Goal: Find specific page/section: Find specific page/section

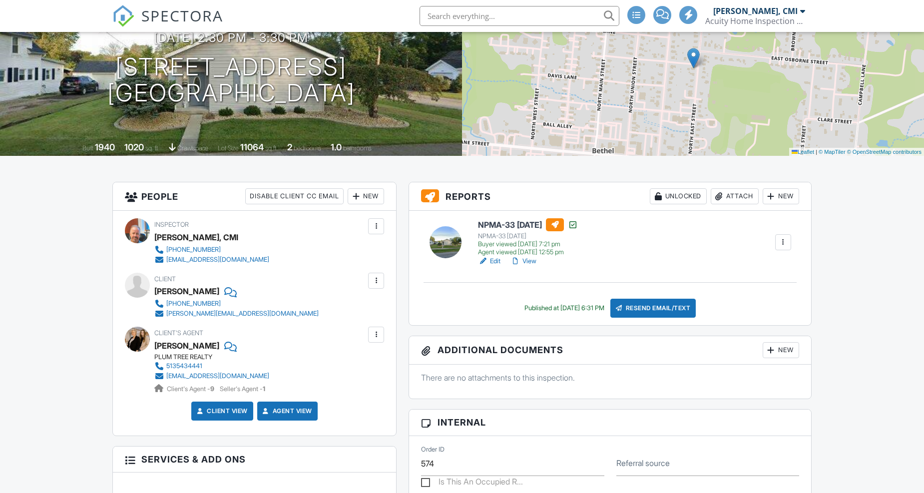
click at [530, 262] on link "View" at bounding box center [523, 261] width 26 height 10
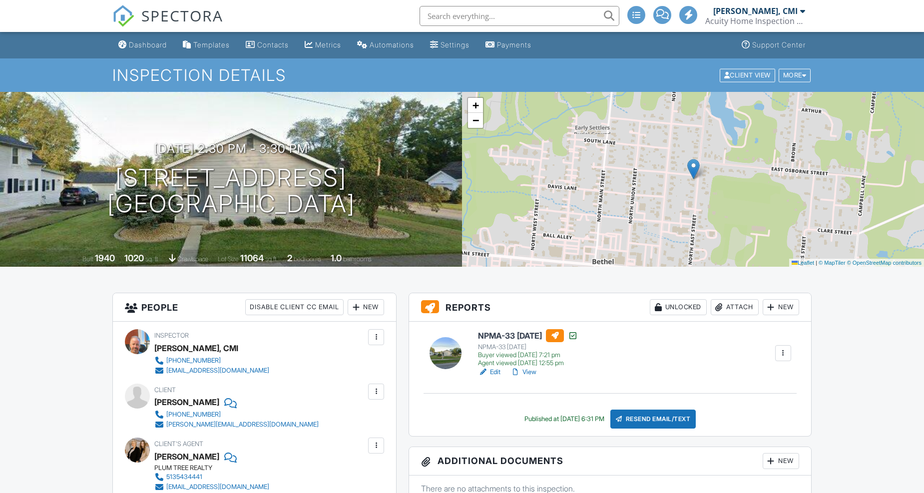
click at [168, 12] on span "SPECTORA" at bounding box center [182, 15] width 82 height 21
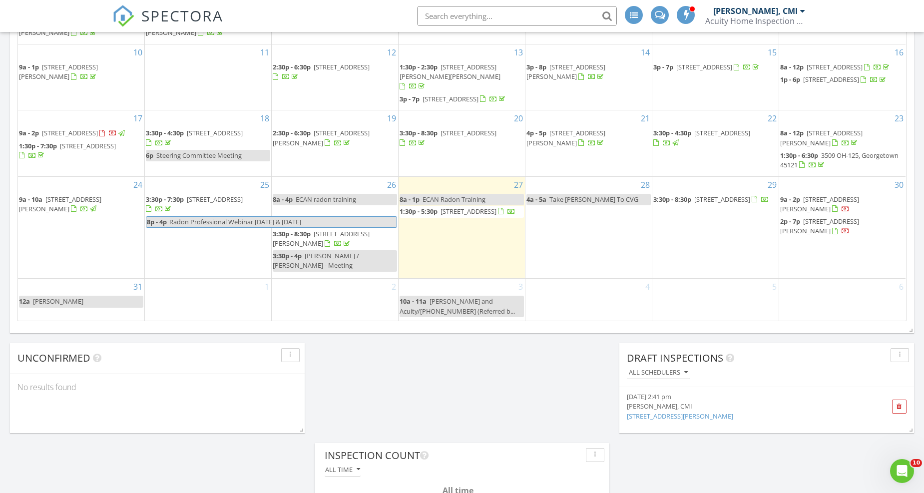
scroll to position [665, 0]
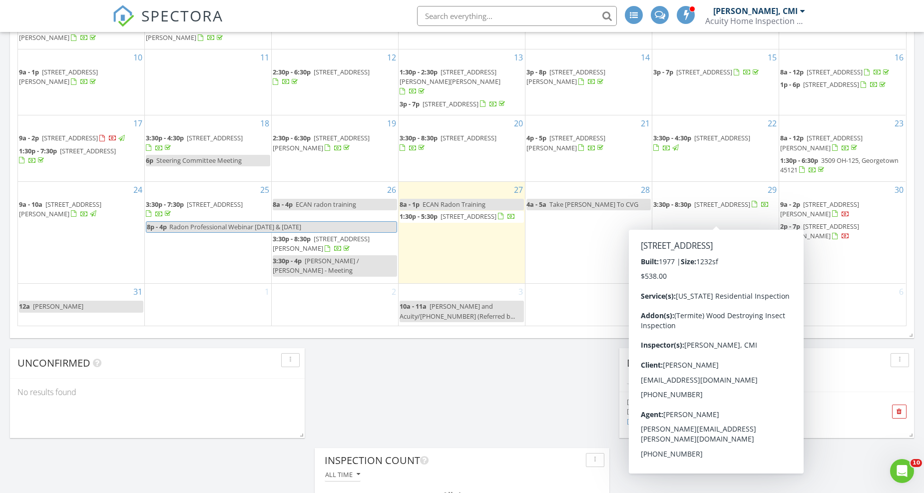
click at [721, 209] on span "2213 State Rte 28, Goshen 45122" at bounding box center [722, 204] width 56 height 9
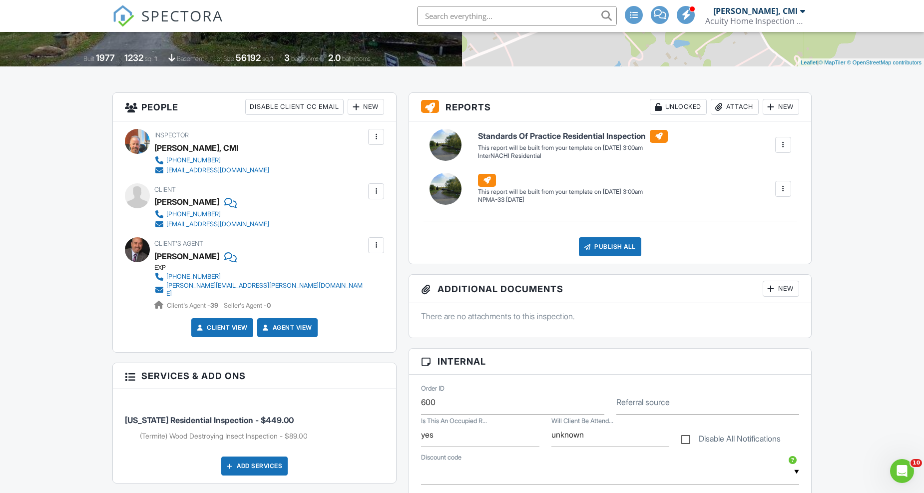
scroll to position [222, 0]
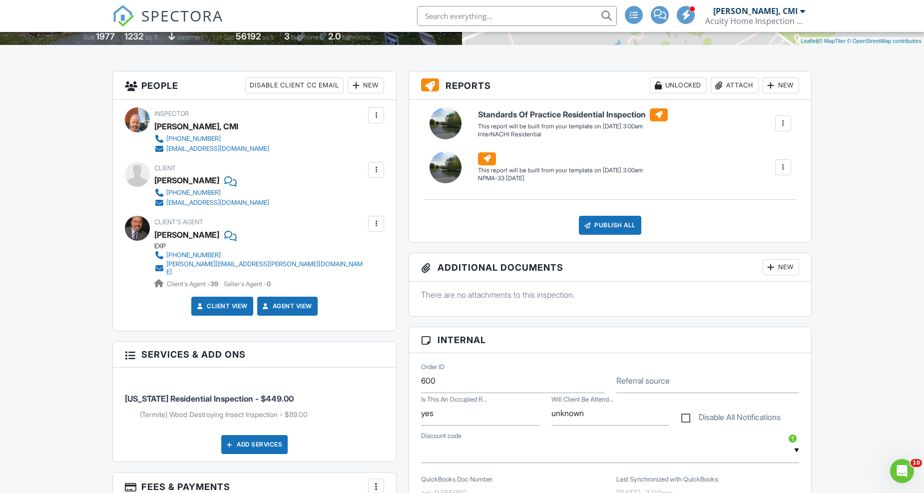
click at [171, 20] on span "SPECTORA" at bounding box center [182, 15] width 82 height 21
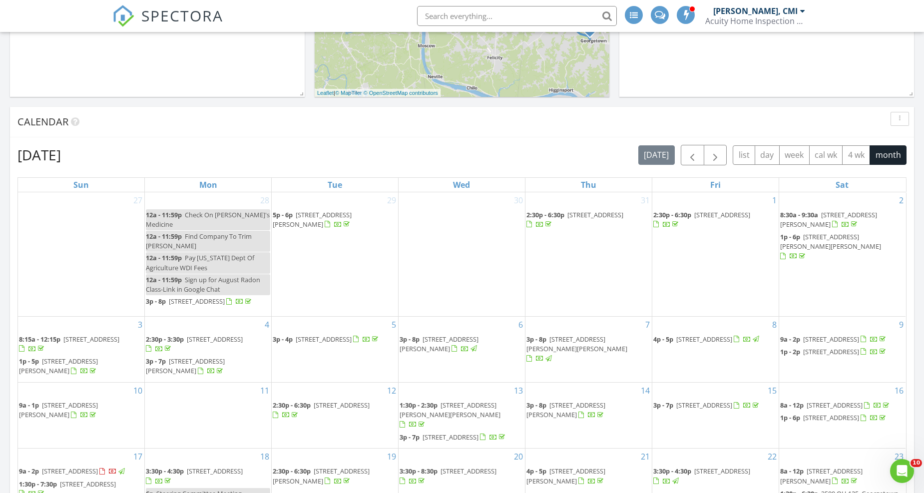
scroll to position [111, 0]
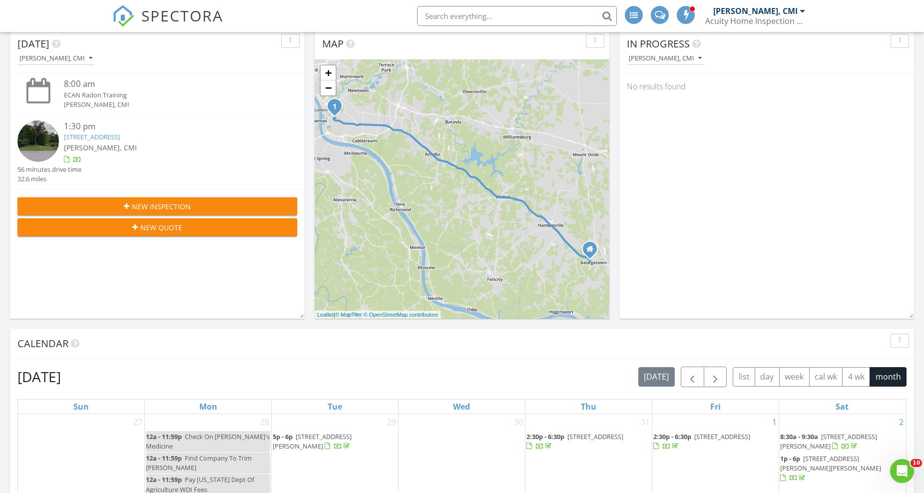
click at [503, 10] on input "text" at bounding box center [517, 16] width 200 height 20
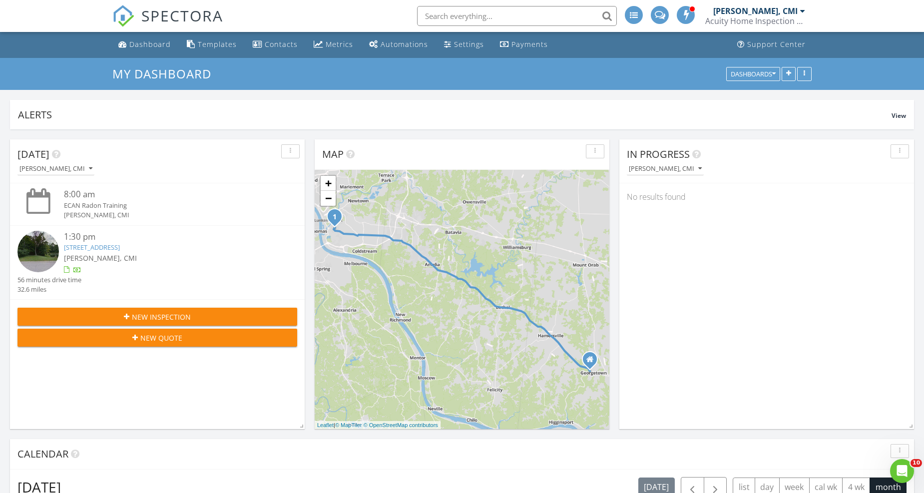
scroll to position [0, 0]
click at [156, 46] on div "Dashboard" at bounding box center [149, 44] width 41 height 9
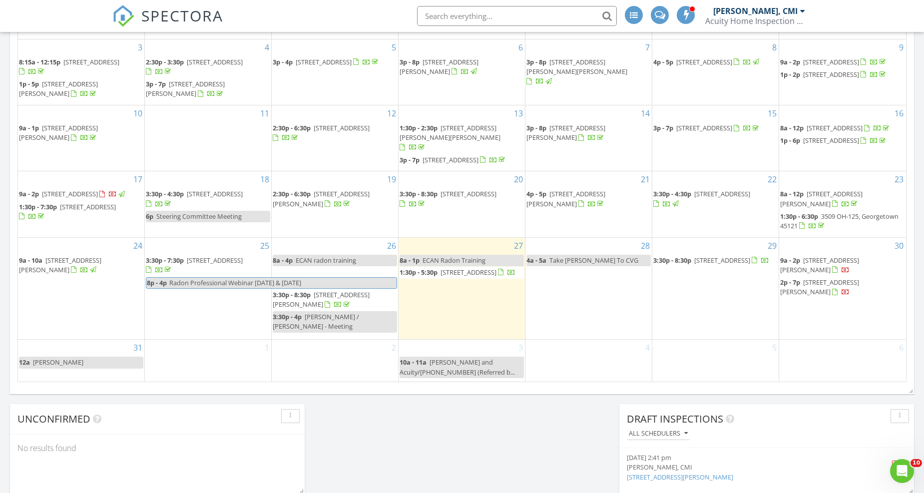
scroll to position [610, 0]
click at [500, 12] on input "text" at bounding box center [517, 16] width 200 height 20
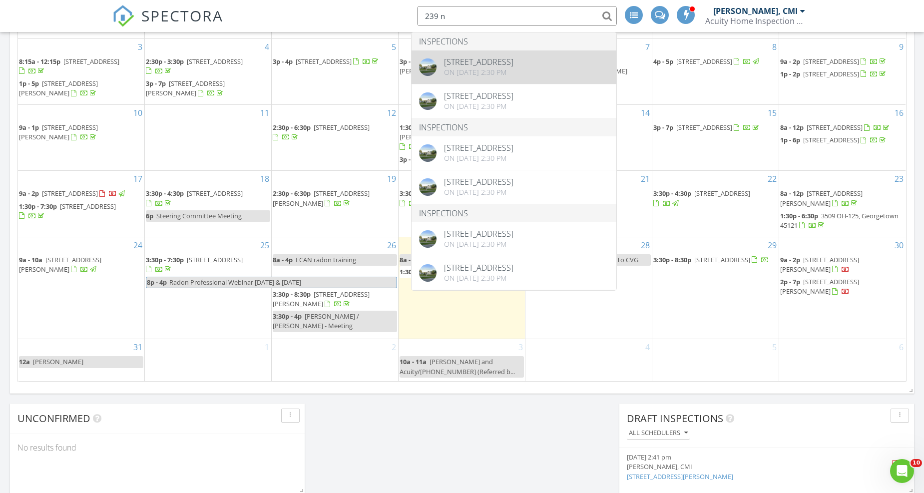
type input "239 n"
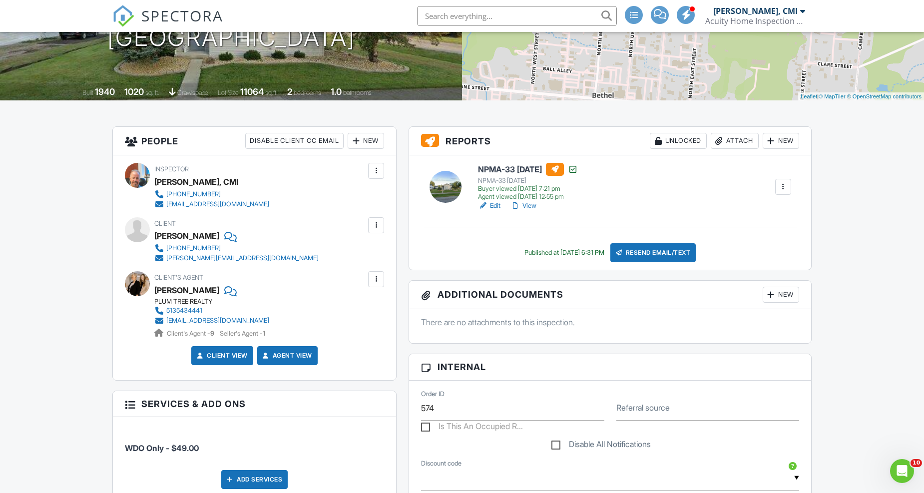
scroll to position [111, 0]
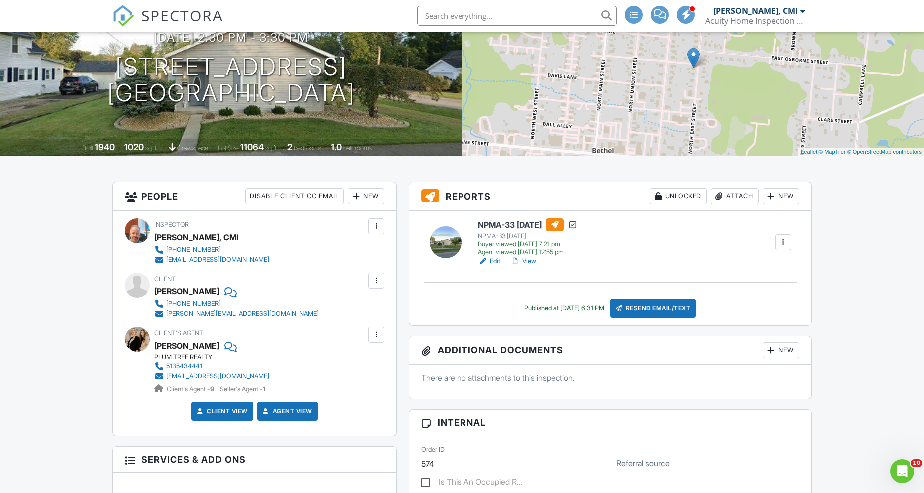
click at [535, 262] on link "View" at bounding box center [523, 261] width 26 height 10
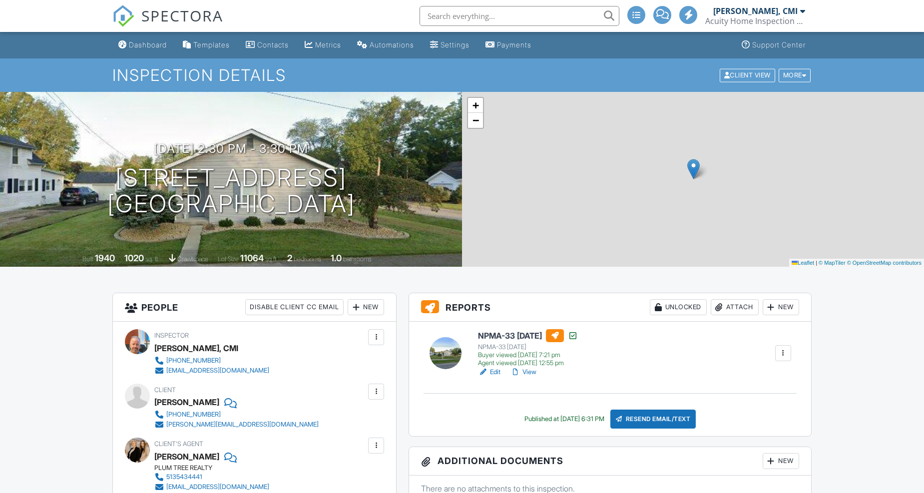
scroll to position [111, 0]
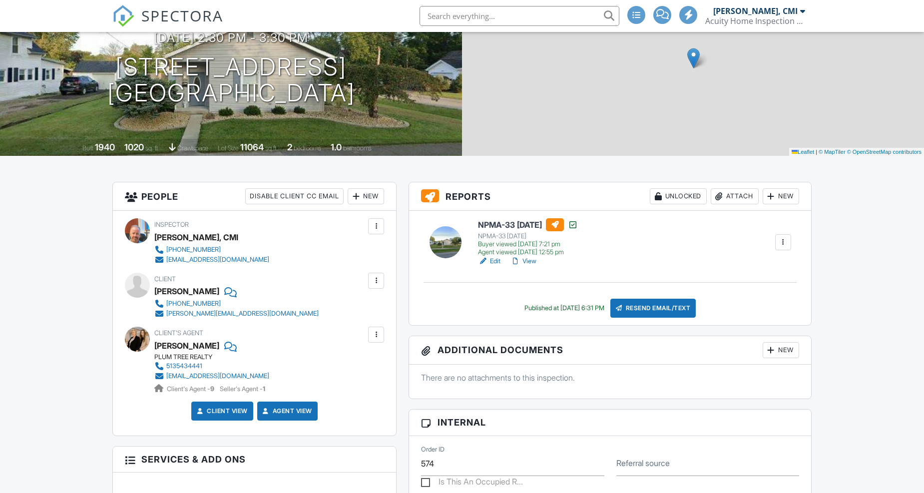
click at [527, 261] on link "View" at bounding box center [523, 261] width 26 height 10
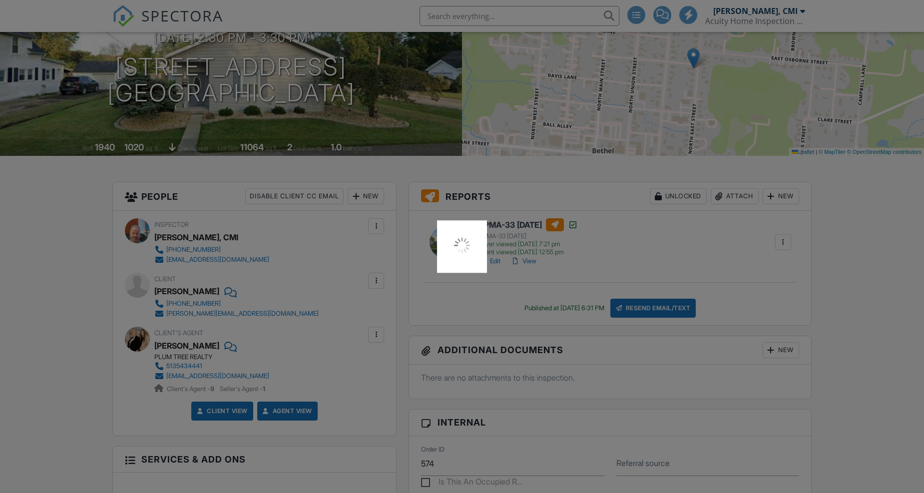
scroll to position [0, 0]
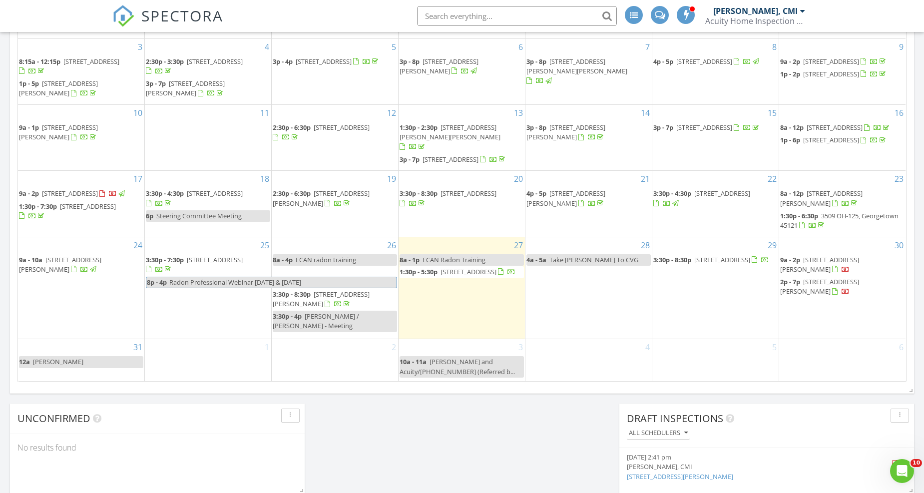
click at [452, 15] on input "text" at bounding box center [517, 16] width 200 height 20
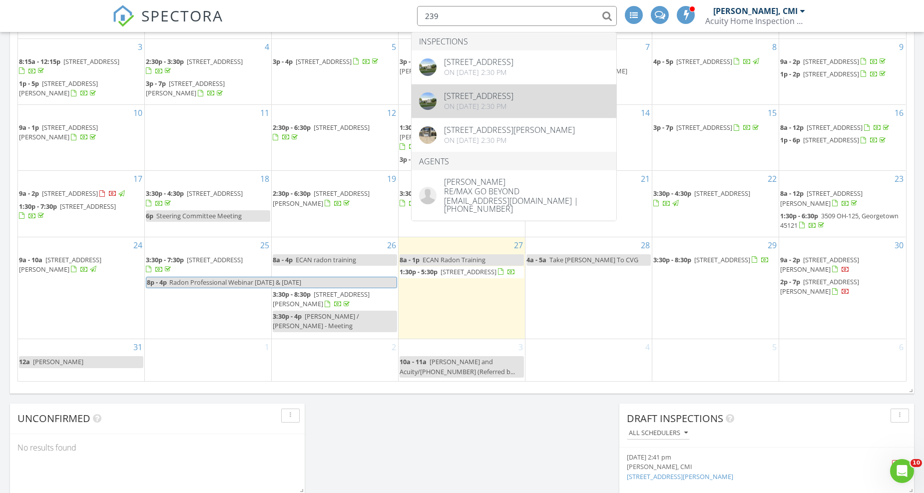
type input "239"
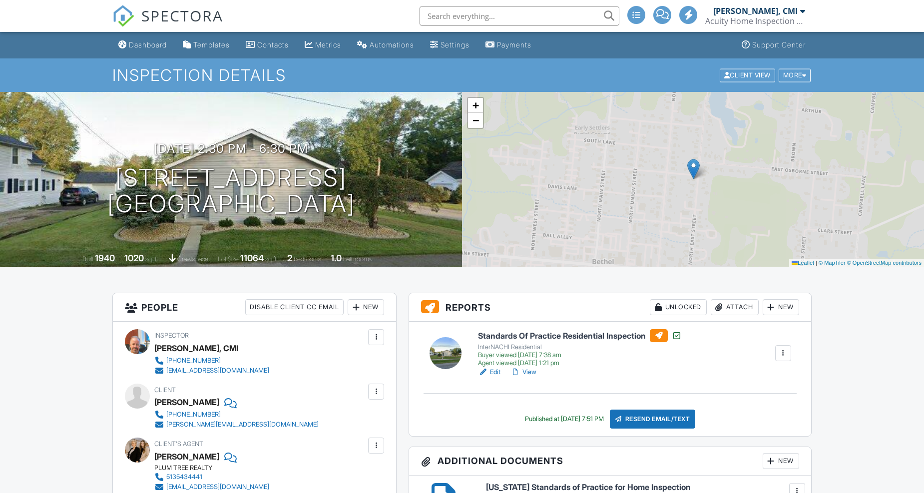
scroll to position [166, 0]
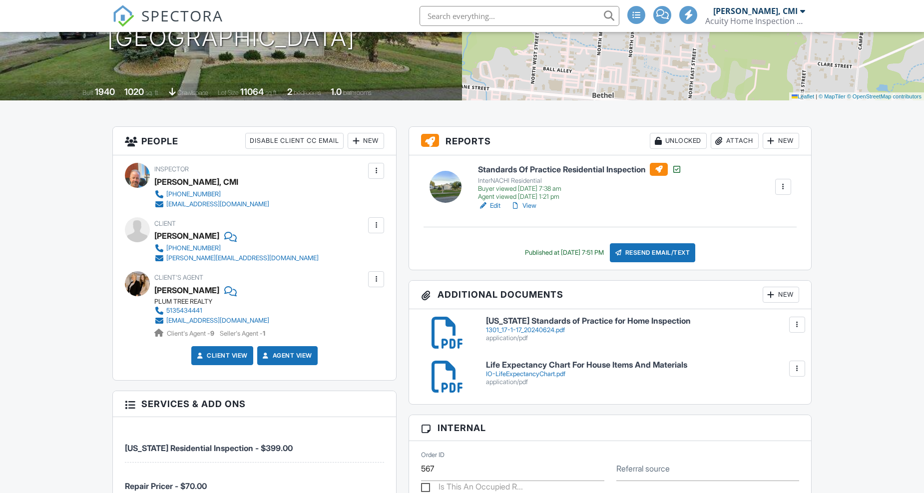
click at [531, 205] on link "View" at bounding box center [523, 206] width 26 height 10
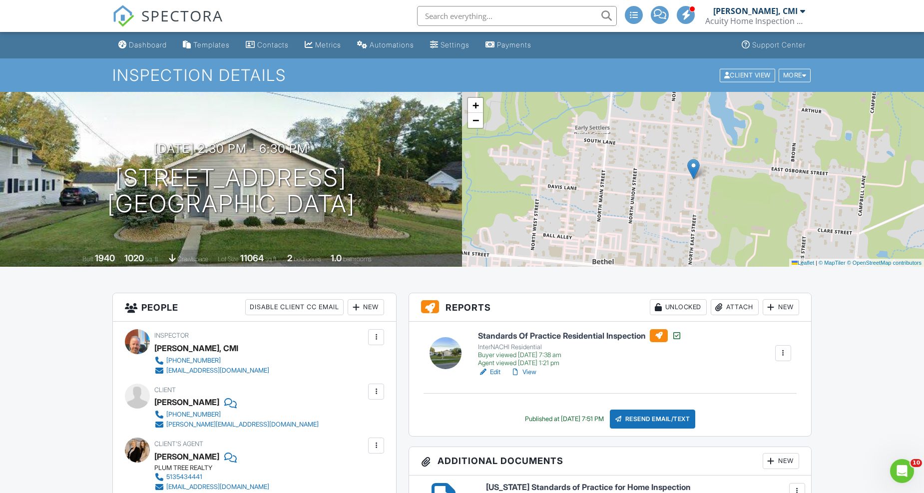
click at [476, 15] on input "text" at bounding box center [517, 16] width 200 height 20
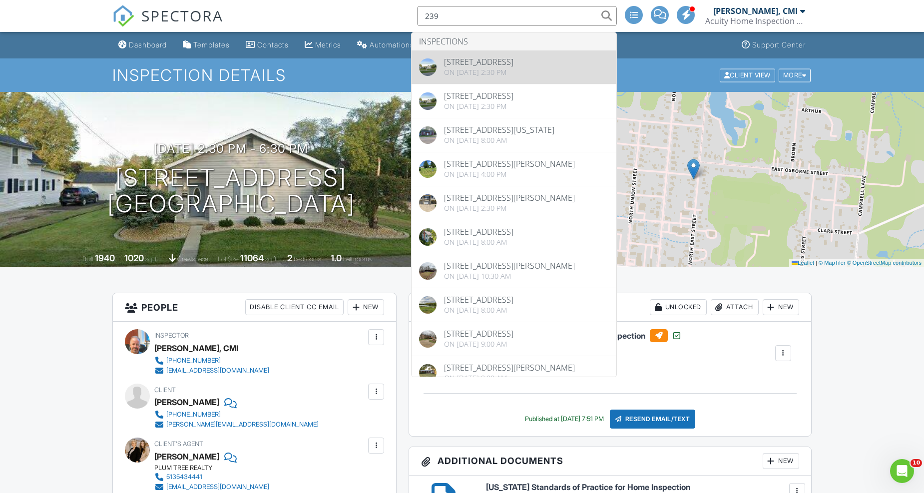
type input "239"
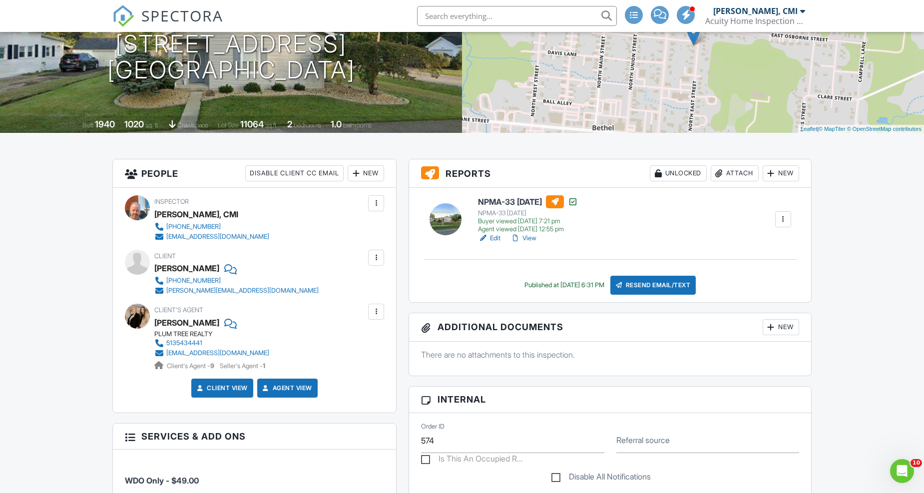
scroll to position [55, 0]
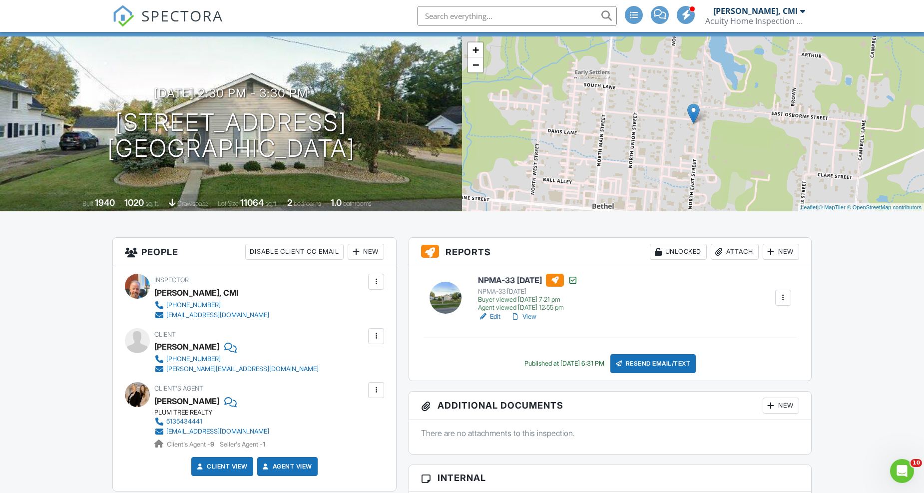
click at [527, 314] on link "View" at bounding box center [523, 317] width 26 height 10
